Goal: Task Accomplishment & Management: Complete application form

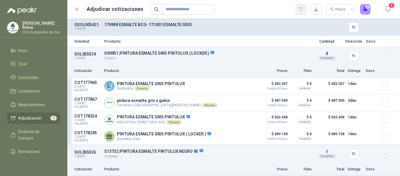
click at [302, 10] on icon "button" at bounding box center [301, 9] width 6 height 6
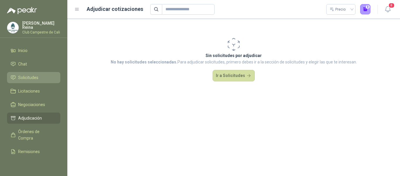
click at [31, 75] on span "Solicitudes" at bounding box center [28, 77] width 20 height 6
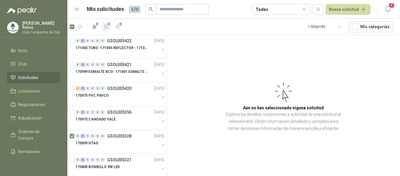
click at [108, 23] on span "5" at bounding box center [109, 24] width 4 height 5
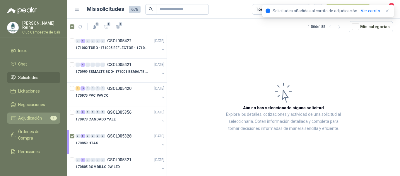
click at [36, 116] on span "Adjudicación" at bounding box center [30, 118] width 24 height 6
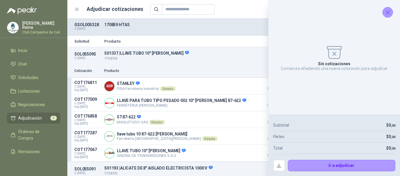
click at [388, 13] on icon "Cerrar" at bounding box center [388, 13] width 4 height 4
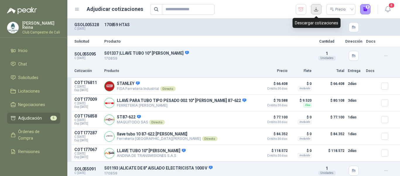
click at [319, 7] on button "button" at bounding box center [316, 9] width 11 height 11
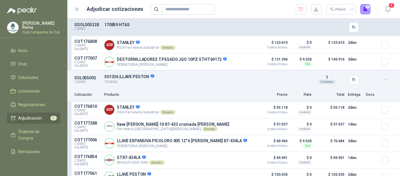
scroll to position [326, 0]
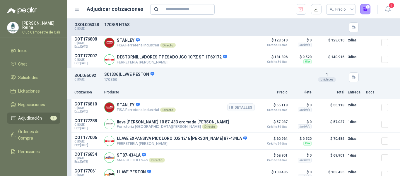
click at [385, 108] on div at bounding box center [388, 107] width 12 height 12
click at [366, 8] on button "2" at bounding box center [365, 9] width 11 height 11
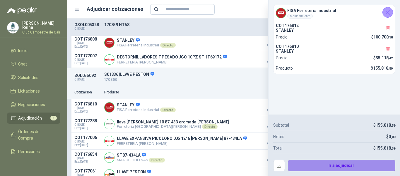
click at [365, 162] on button "Ir a adjudicar" at bounding box center [342, 165] width 108 height 12
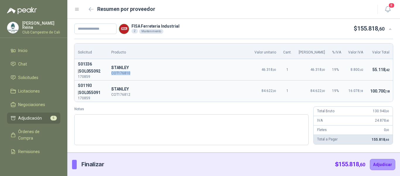
drag, startPoint x: 144, startPoint y: 72, endPoint x: 122, endPoint y: 75, distance: 21.9
click at [122, 75] on p "COT176810" at bounding box center [179, 73] width 137 height 4
copy p "COT176810"
click at [92, 25] on input "text" at bounding box center [95, 28] width 42 height 11
paste input "******"
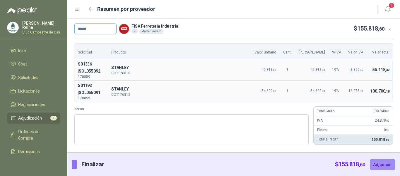
type input "******"
click at [384, 162] on button "Adjudicar" at bounding box center [382, 164] width 25 height 11
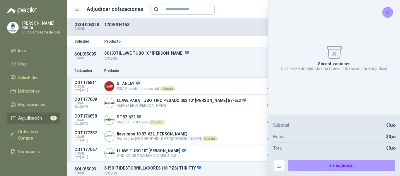
click at [389, 10] on icon "Cerrar" at bounding box center [387, 12] width 7 height 7
